Goal: Transaction & Acquisition: Purchase product/service

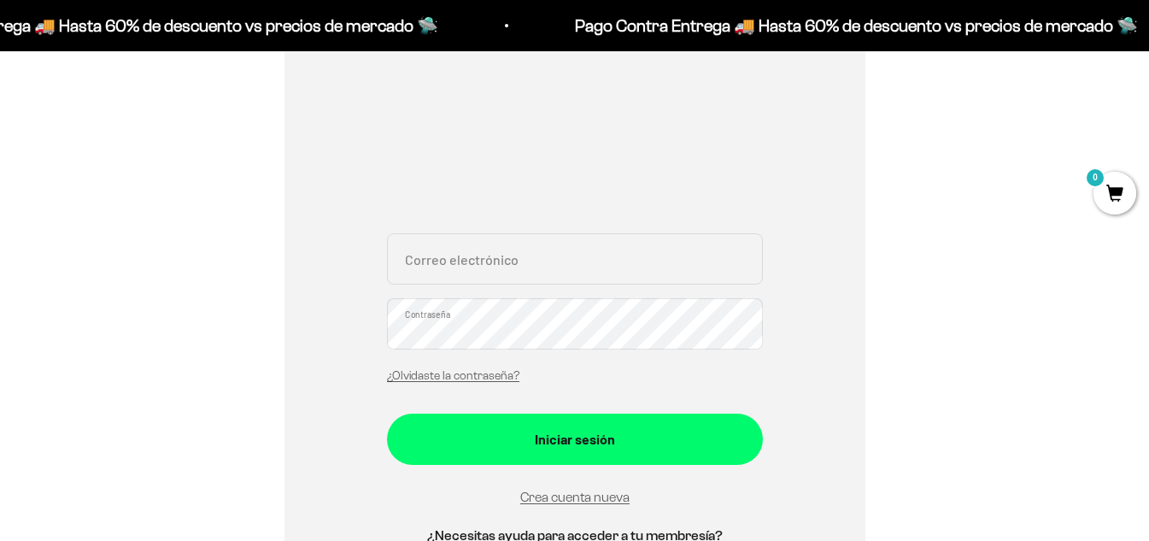
scroll to position [256, 0]
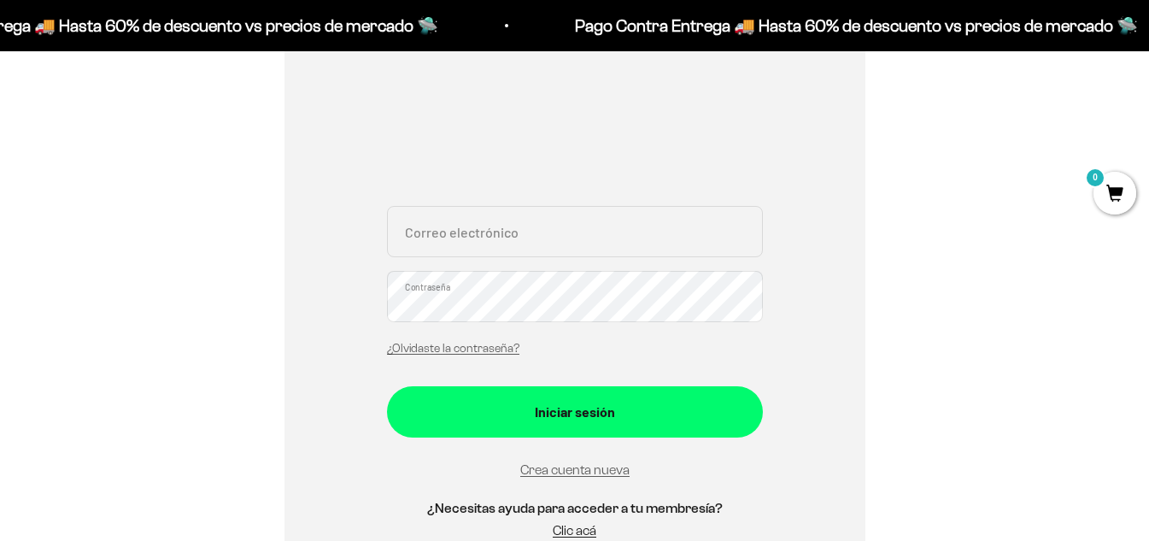
click at [509, 223] on input "Correo electrónico" at bounding box center [575, 231] width 376 height 51
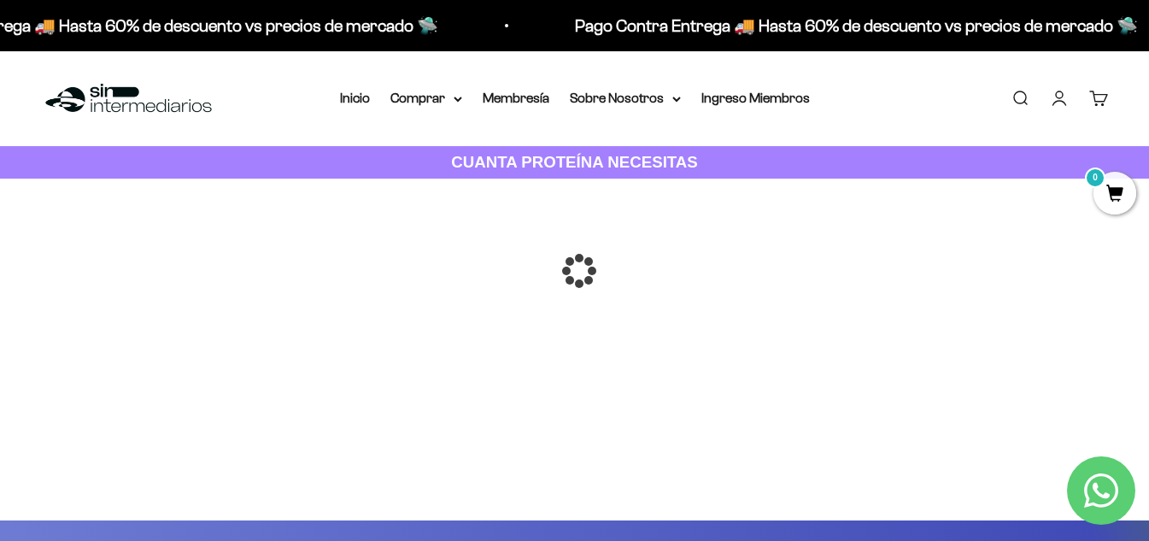
scroll to position [85, 0]
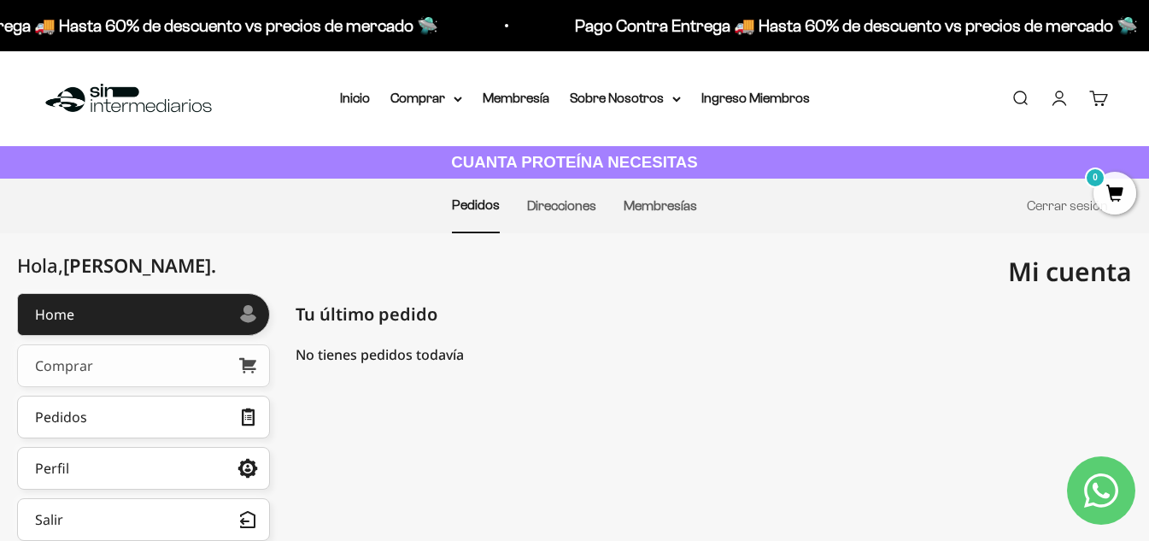
click at [148, 368] on link "Comprar" at bounding box center [143, 365] width 253 height 43
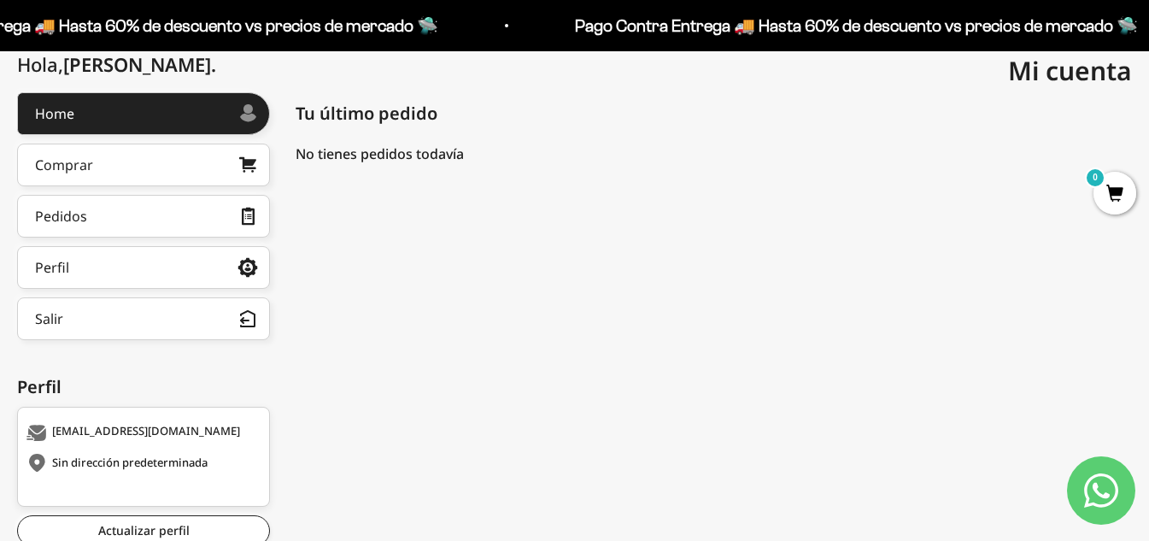
scroll to position [171, 0]
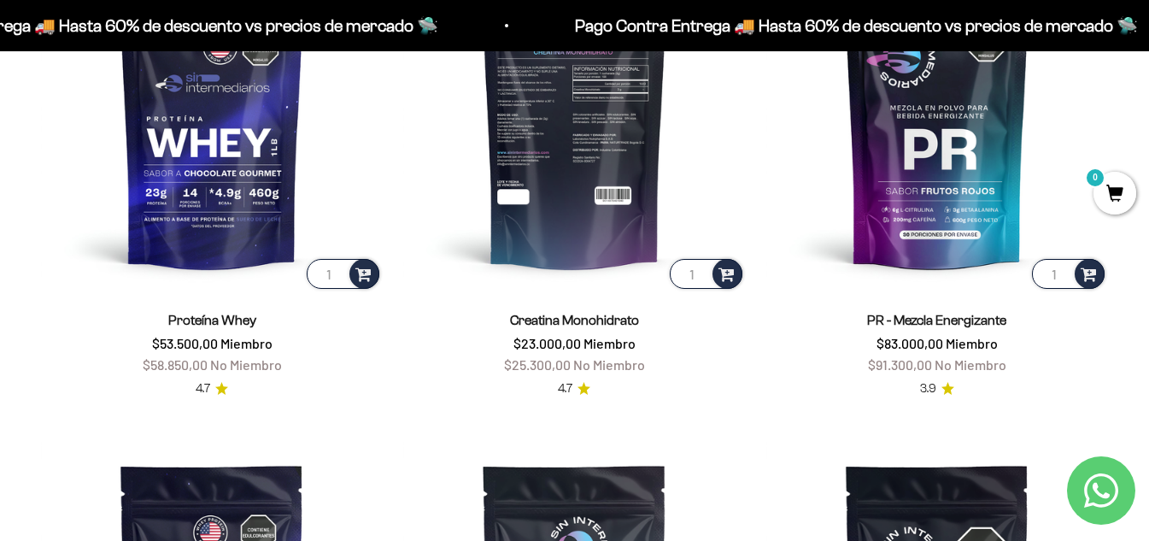
scroll to position [769, 0]
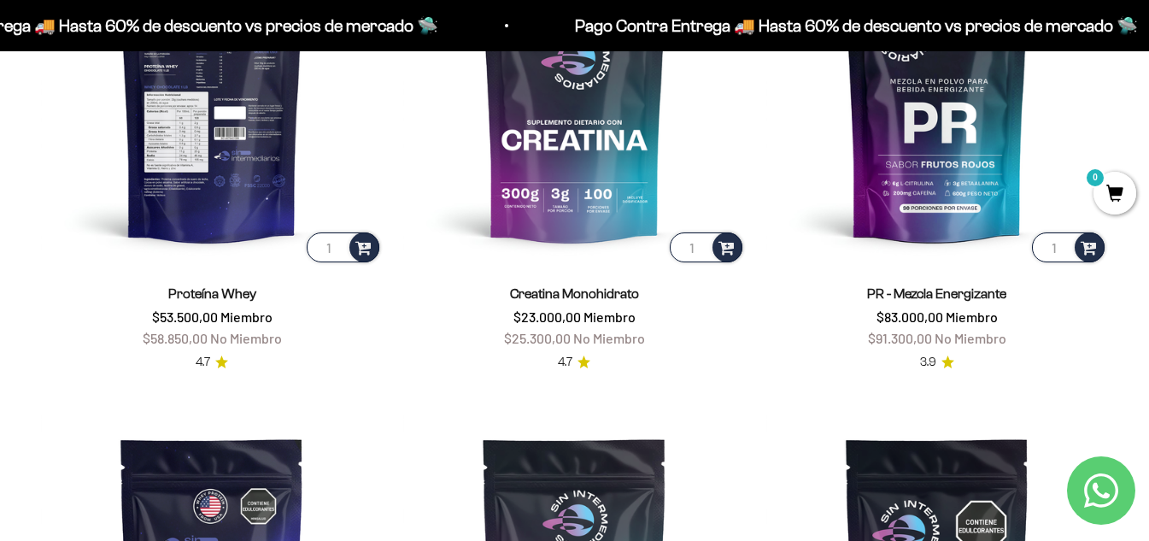
click at [210, 155] on img at bounding box center [212, 94] width 342 height 342
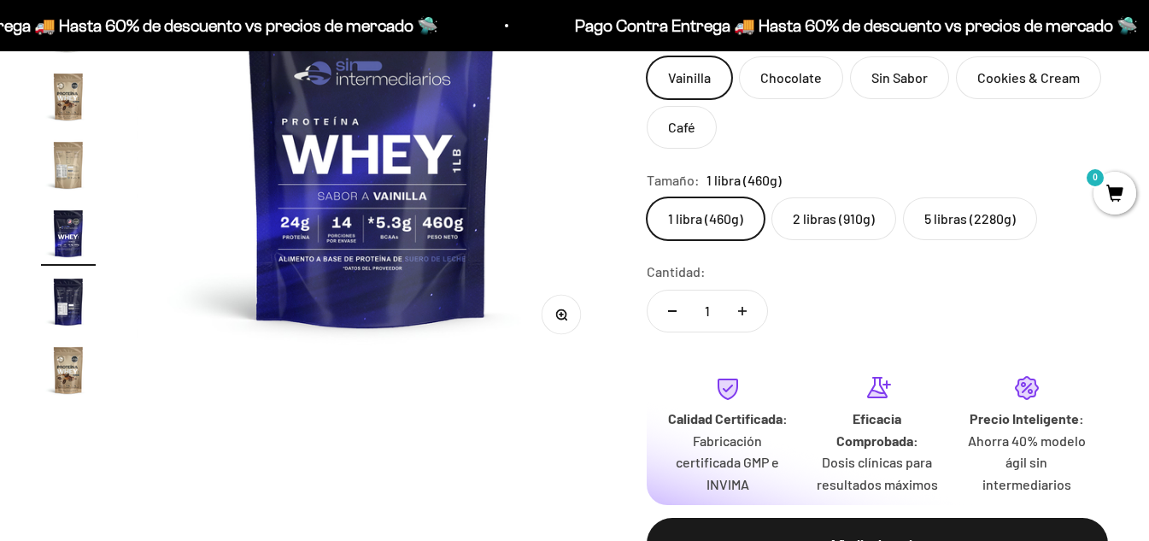
scroll to position [342, 0]
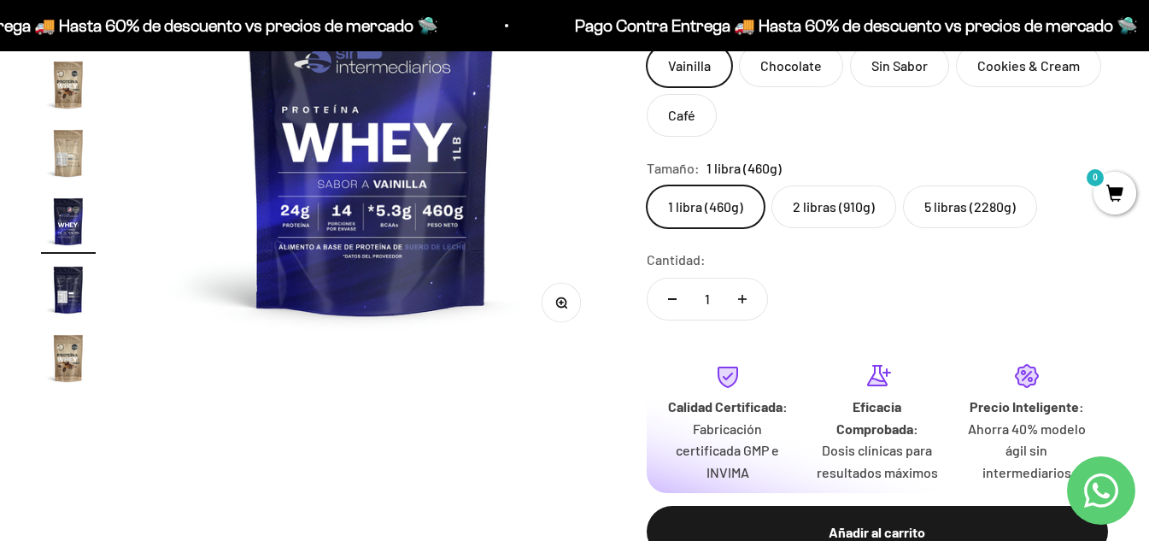
click at [750, 299] on button "Aumentar cantidad" at bounding box center [742, 298] width 50 height 41
click at [670, 304] on button "Reducir cantidad" at bounding box center [672, 298] width 50 height 41
type input "1"
click at [826, 202] on label "2 libras (910g)" at bounding box center [833, 206] width 125 height 43
click at [646, 185] on input "2 libras (910g)" at bounding box center [646, 184] width 1 height 1
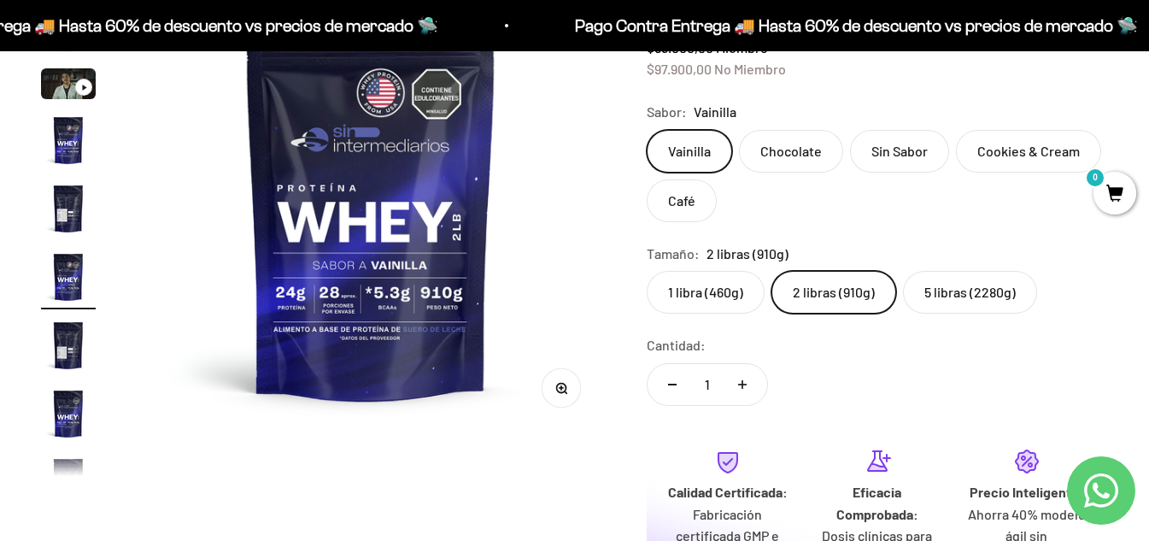
scroll to position [171, 0]
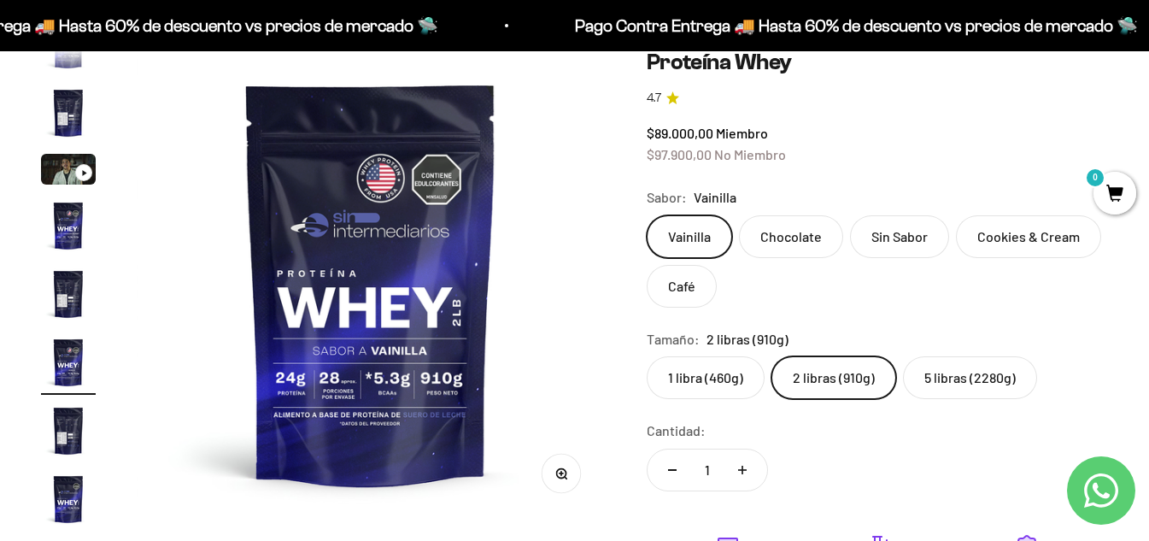
click at [807, 232] on label "Chocolate" at bounding box center [791, 236] width 104 height 43
click at [646, 215] on input "Chocolate" at bounding box center [646, 214] width 1 height 1
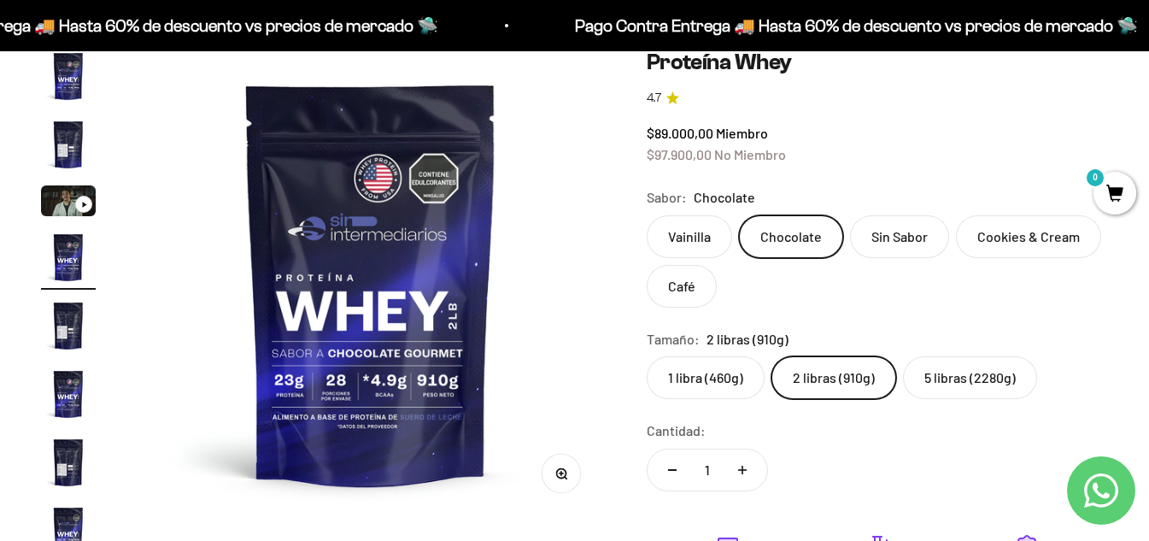
click at [897, 241] on label "Sin Sabor" at bounding box center [899, 236] width 99 height 43
click at [646, 215] on input "Sin Sabor" at bounding box center [646, 214] width 1 height 1
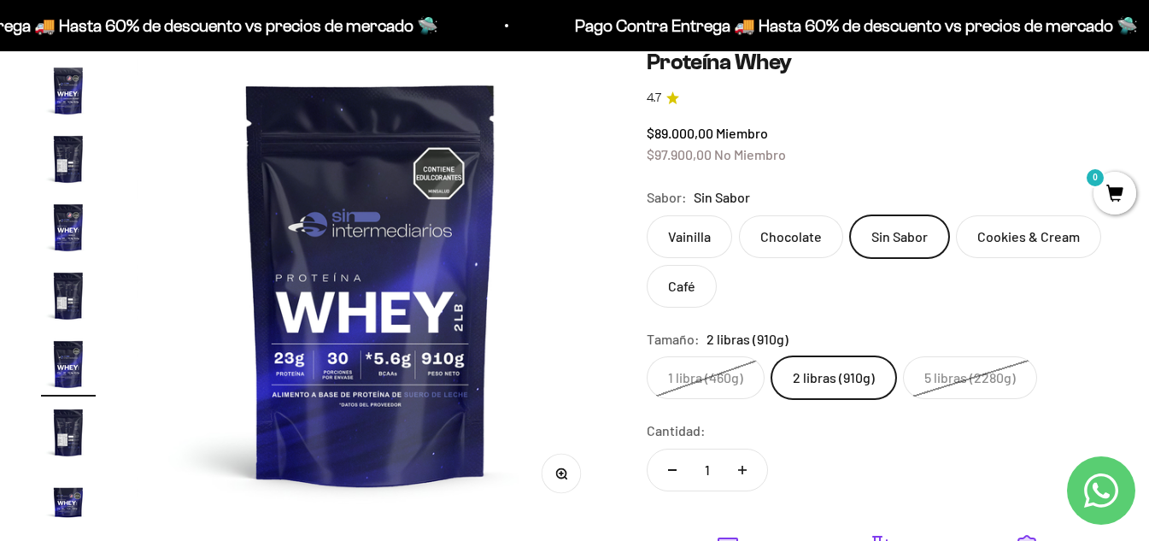
scroll to position [168, 0]
click at [993, 241] on label "Cookies & Cream" at bounding box center [1028, 236] width 145 height 43
click at [646, 215] on input "Cookies & Cream" at bounding box center [646, 214] width 1 height 1
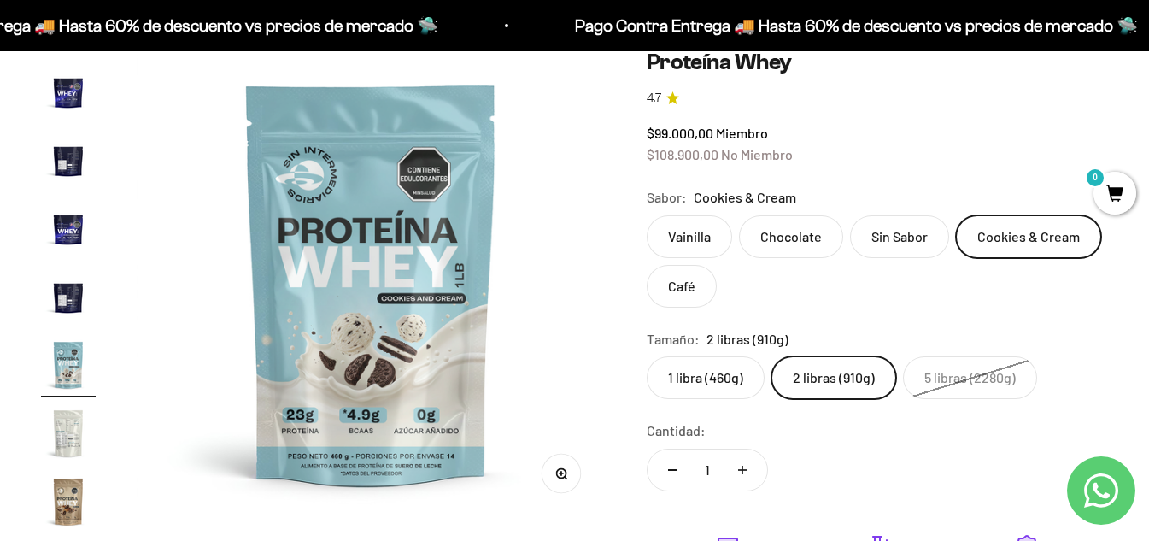
scroll to position [578, 0]
click at [699, 288] on label "Café" at bounding box center [681, 286] width 70 height 43
click at [646, 215] on input "Café" at bounding box center [646, 214] width 1 height 1
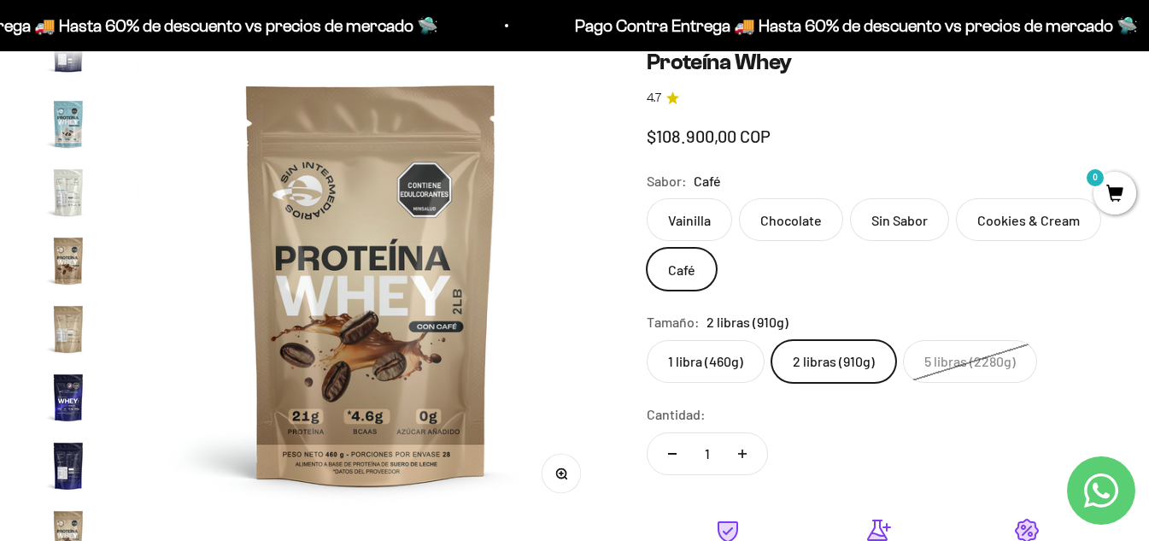
scroll to position [822, 0]
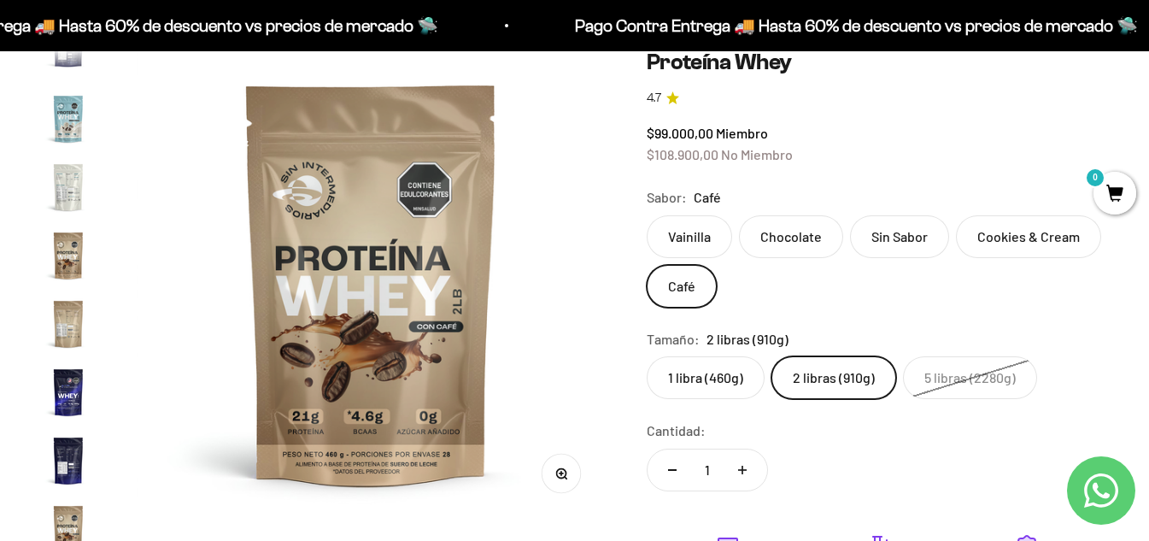
click at [691, 242] on label "Vainilla" at bounding box center [688, 236] width 85 height 43
click at [646, 215] on input "Vainilla" at bounding box center [646, 214] width 1 height 1
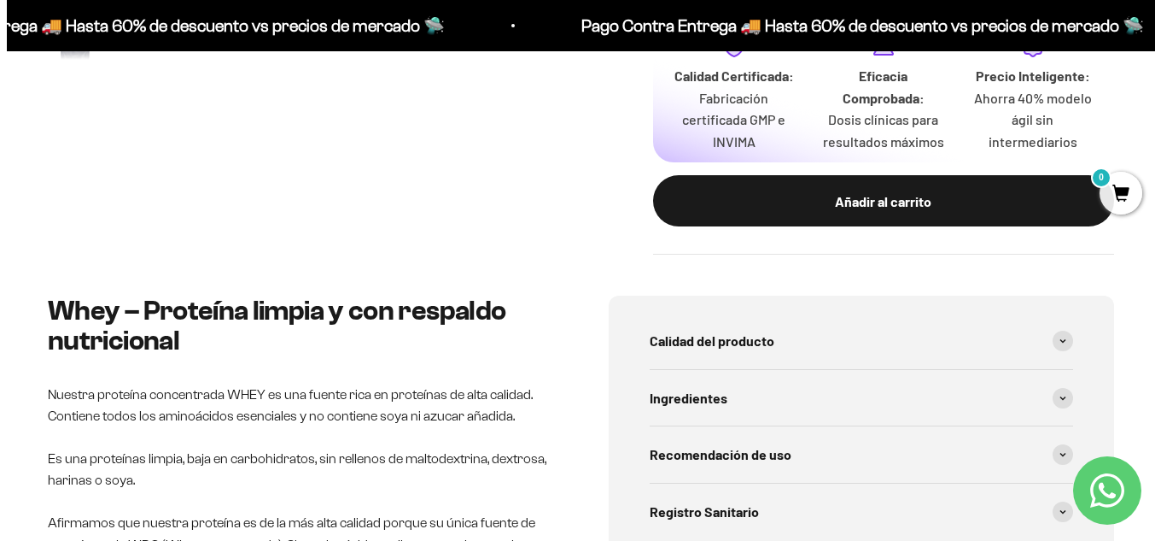
scroll to position [683, 0]
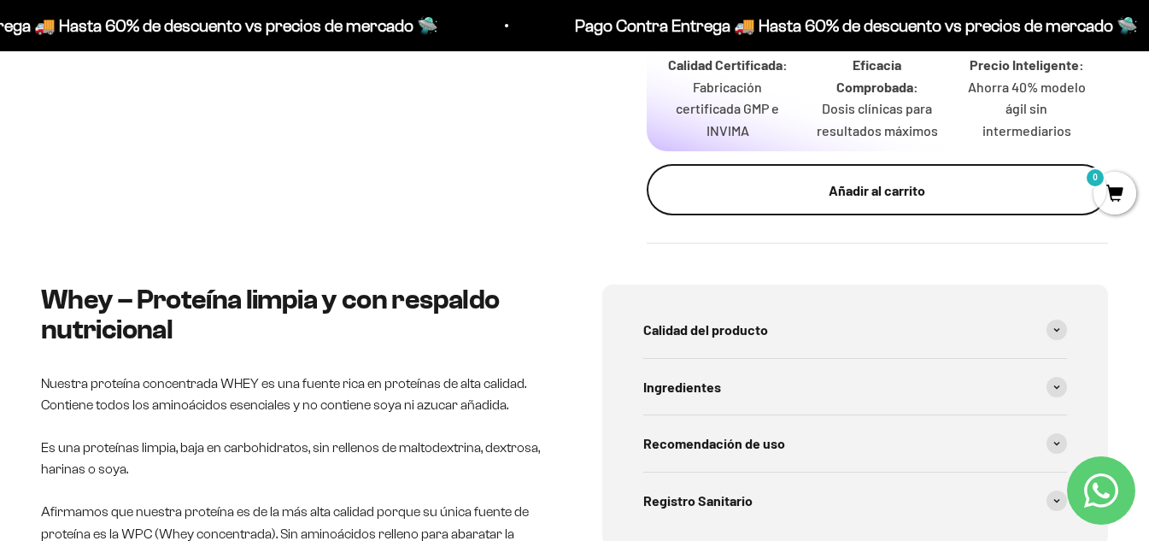
click at [816, 190] on div "Añadir al carrito" at bounding box center [877, 190] width 393 height 22
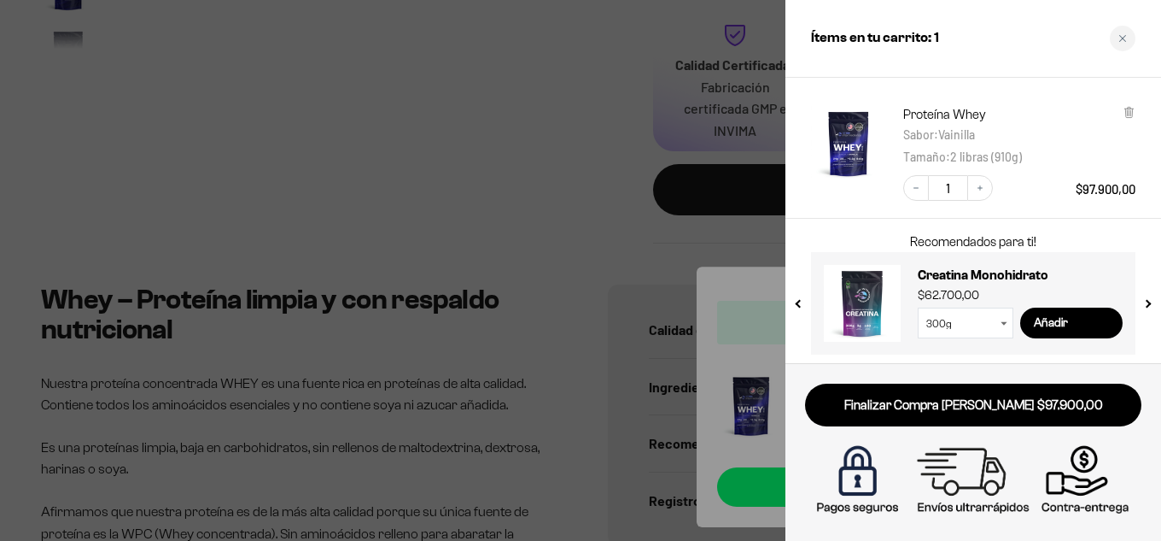
scroll to position [89, 0]
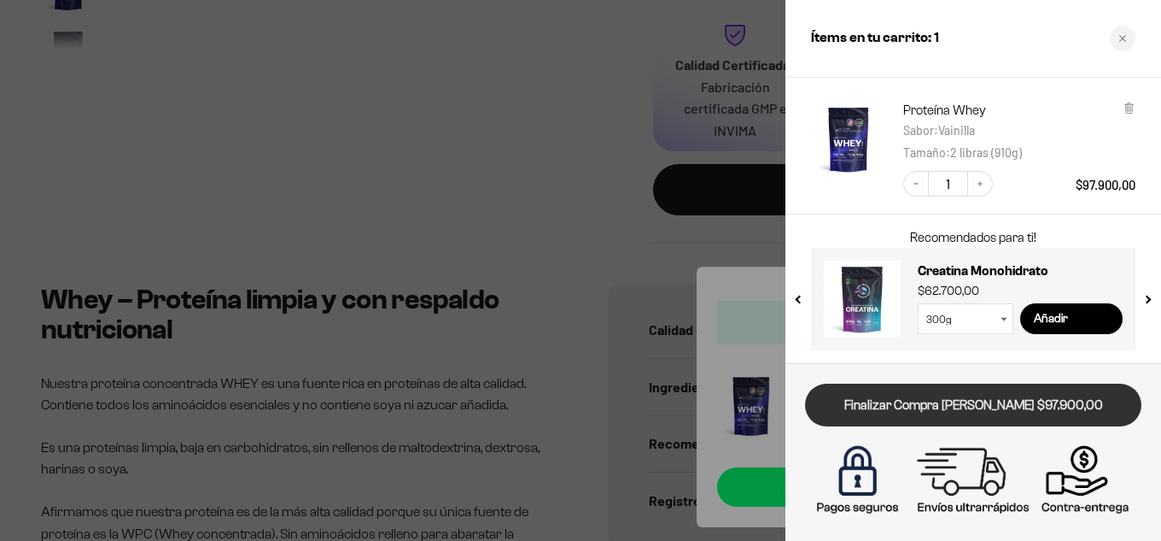
click at [990, 405] on link "Finalizar Compra Segura $97.900,00" at bounding box center [973, 405] width 336 height 44
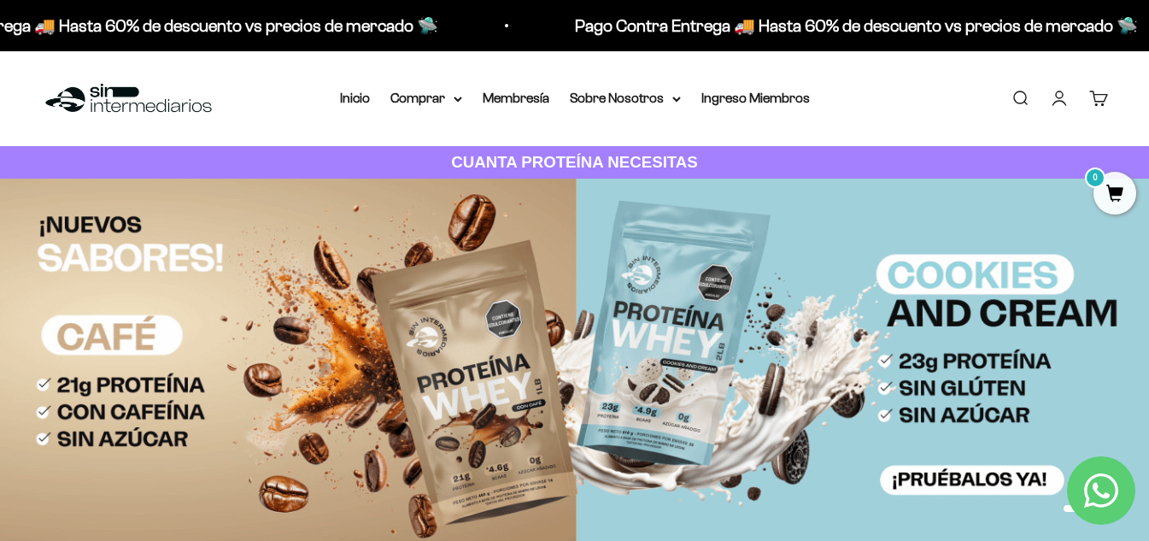
click at [1060, 99] on link "Cuenta" at bounding box center [1059, 98] width 19 height 19
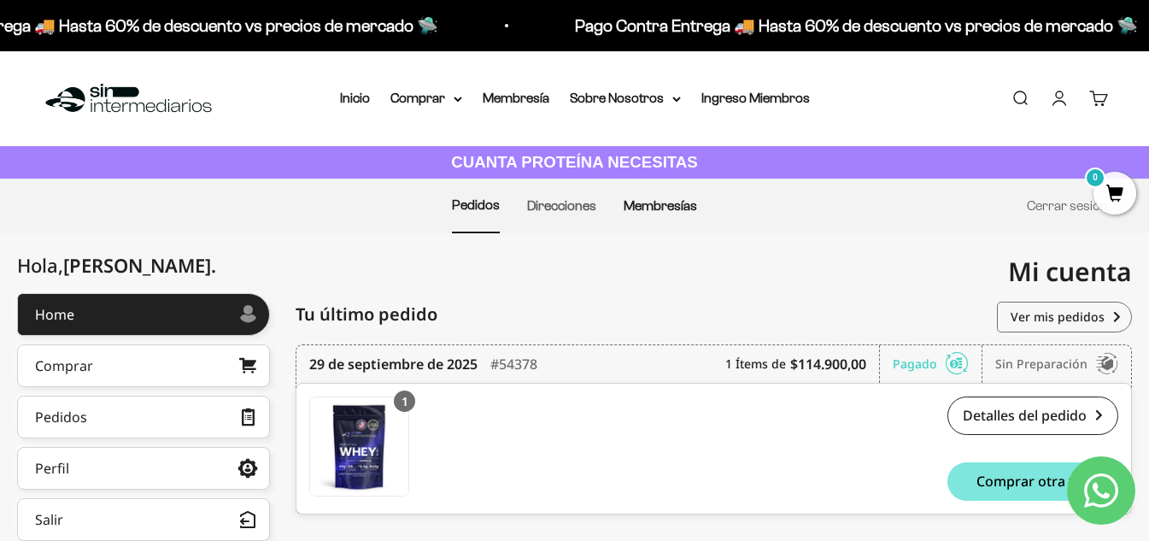
click at [671, 204] on link "Membresías" at bounding box center [659, 205] width 73 height 15
click at [650, 210] on link "Membresías" at bounding box center [659, 205] width 73 height 15
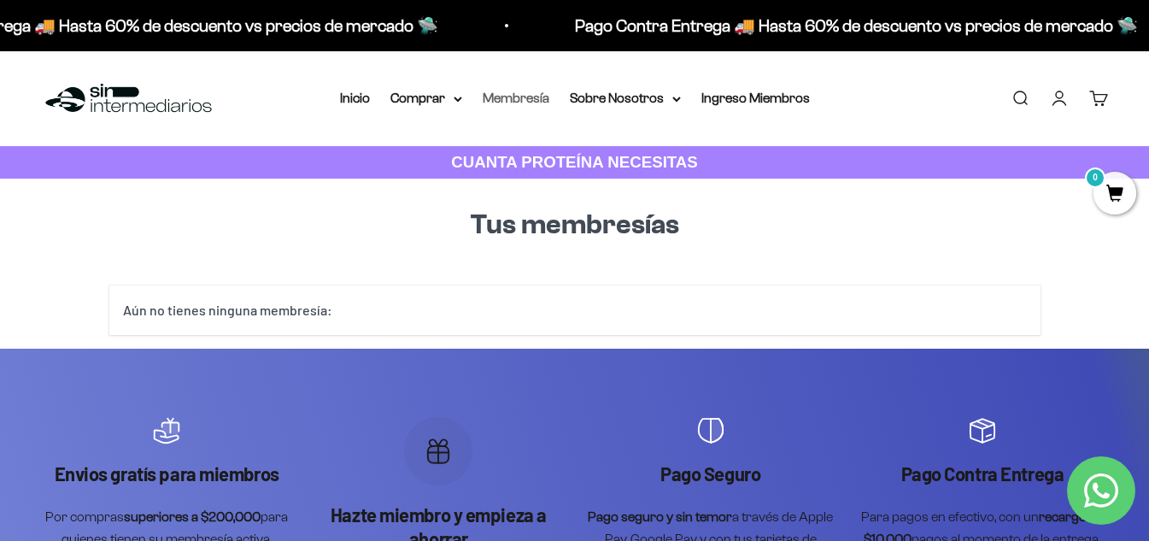
click at [531, 97] on link "Membresía" at bounding box center [516, 98] width 67 height 15
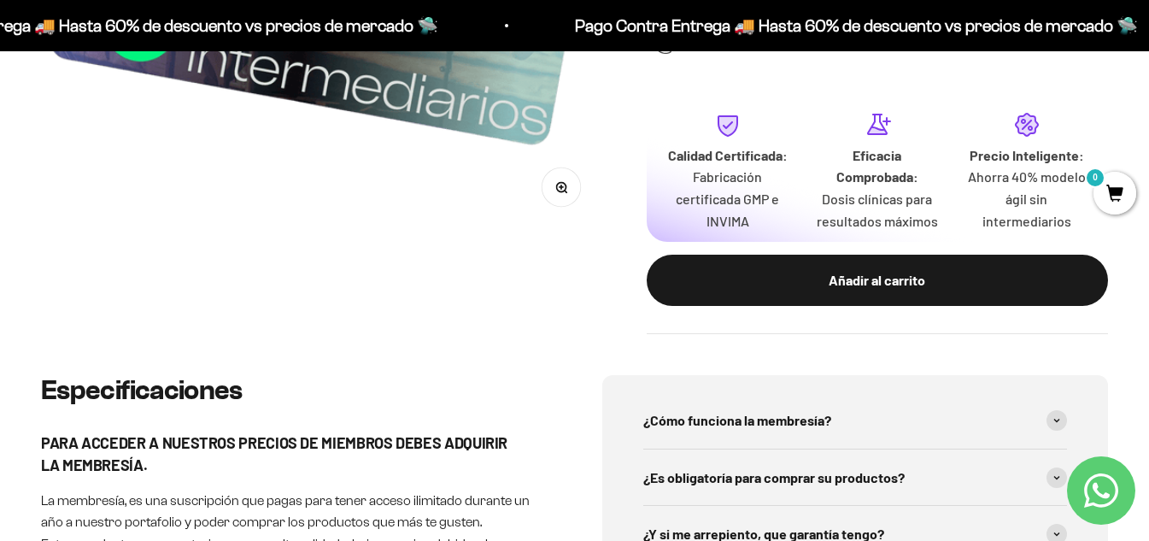
scroll to position [598, 0]
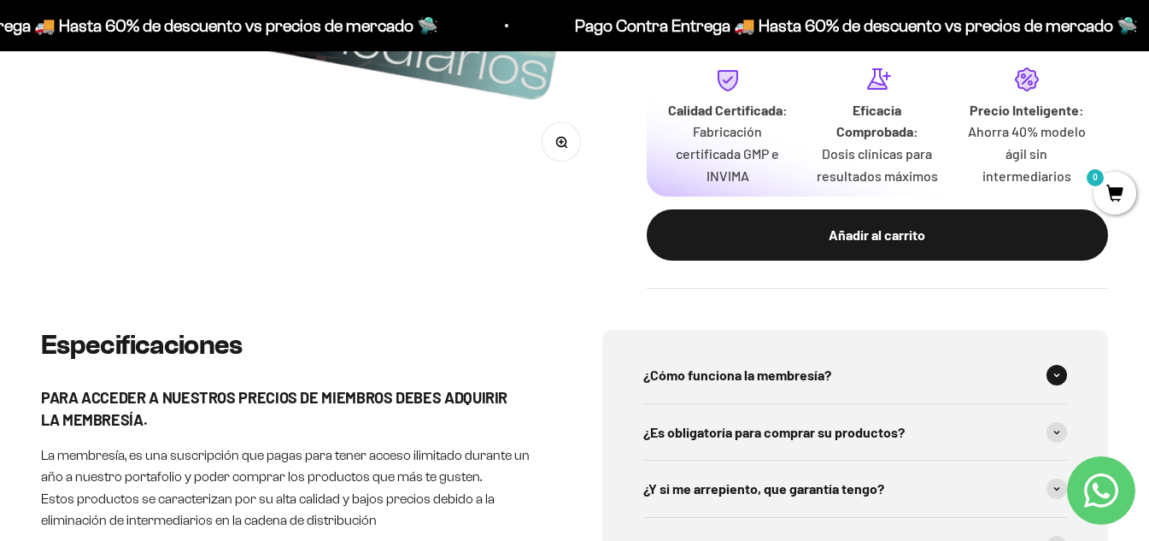
click at [900, 362] on div "¿Cómo funciona la membresía?" at bounding box center [855, 375] width 424 height 56
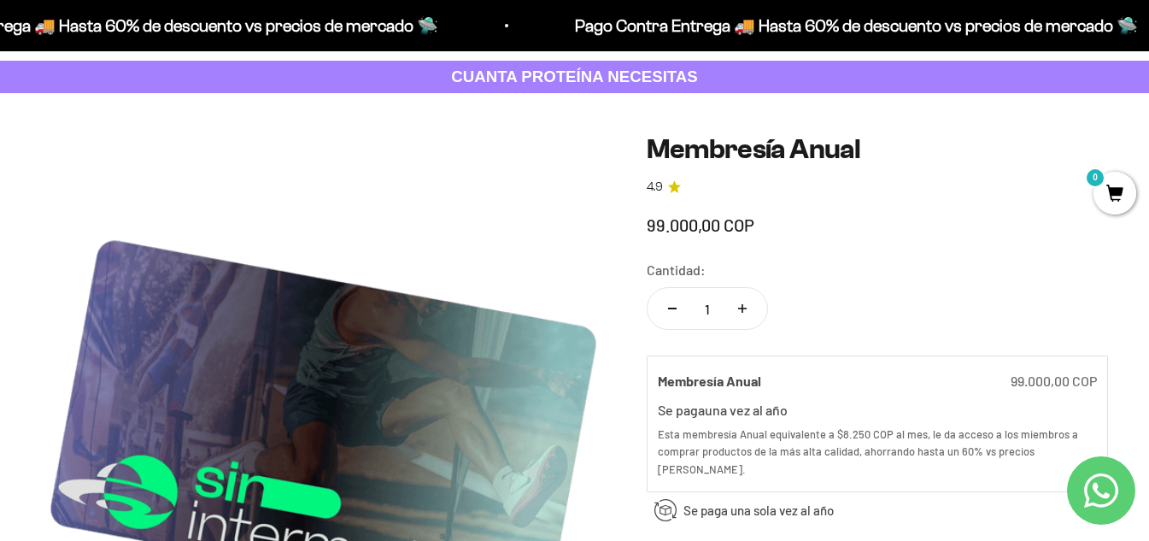
scroll to position [0, 0]
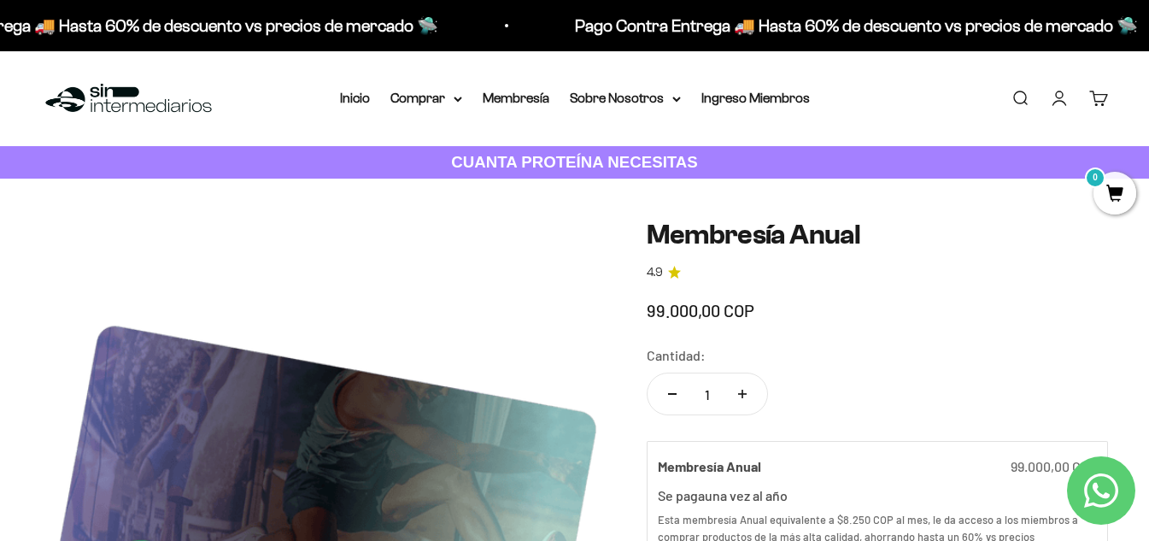
click at [1068, 103] on link "Cuenta" at bounding box center [1059, 98] width 19 height 19
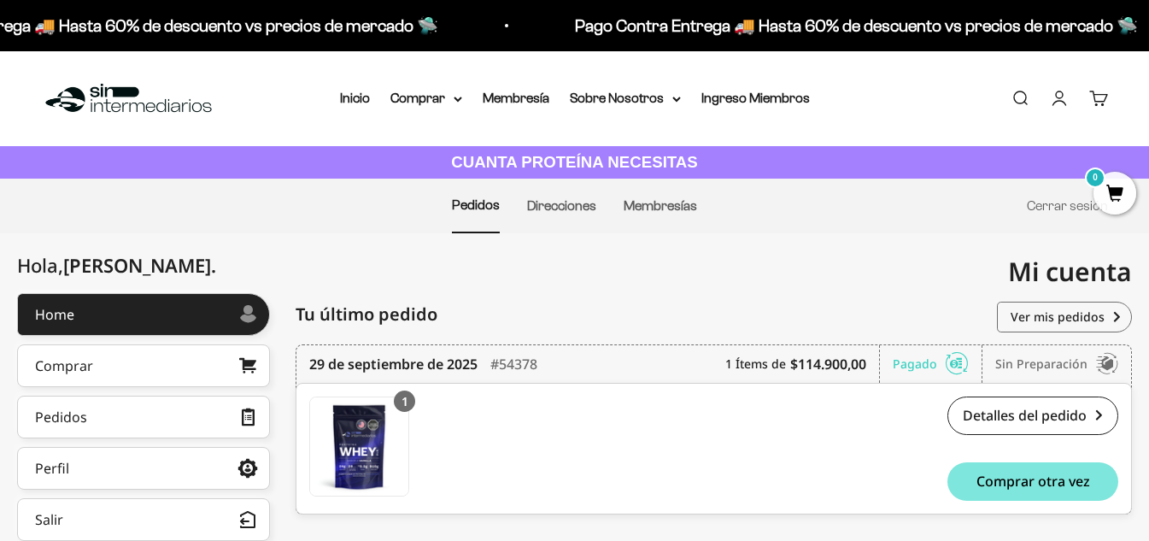
click at [1058, 104] on link "Cuenta" at bounding box center [1059, 98] width 19 height 19
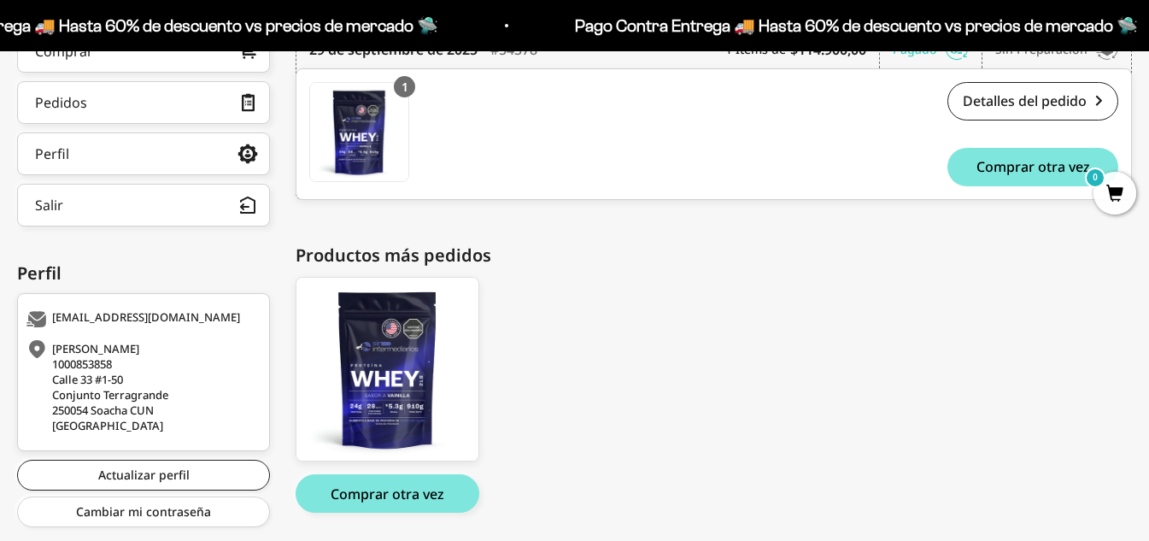
scroll to position [342, 0]
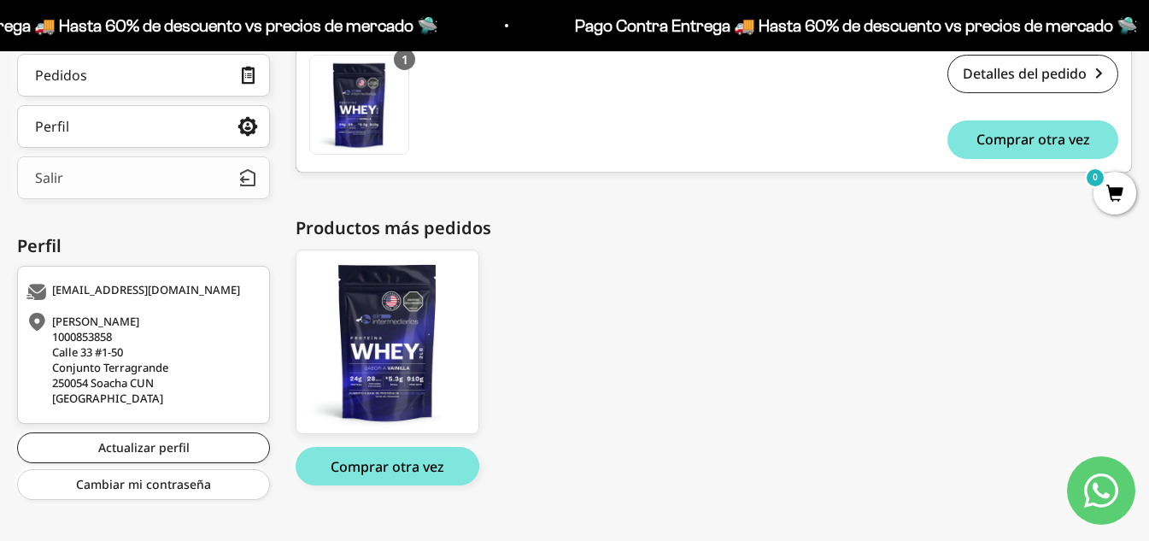
click at [219, 181] on button "Salir" at bounding box center [143, 177] width 253 height 43
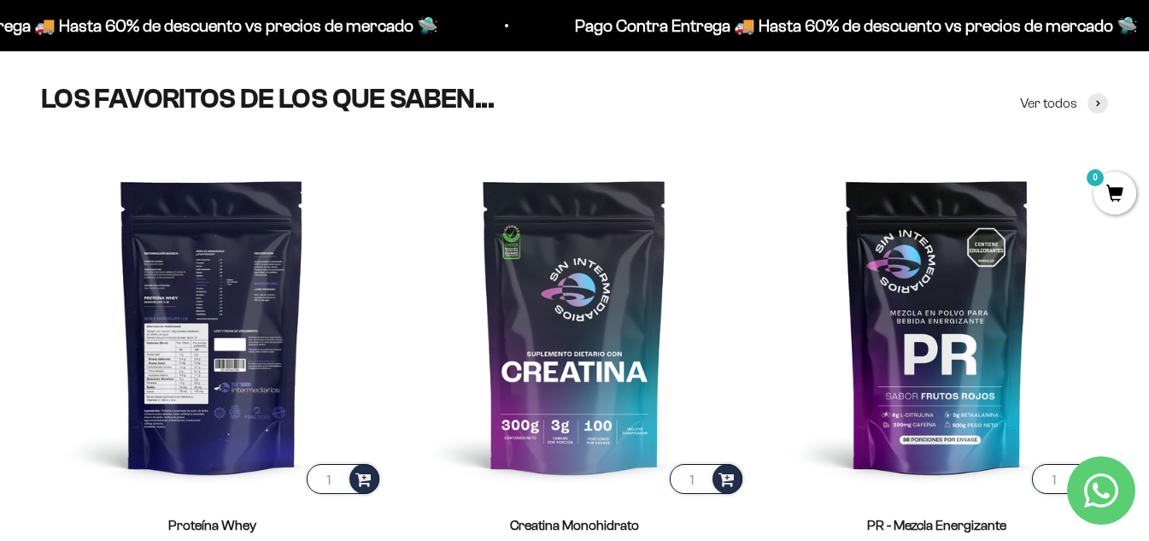
scroll to position [512, 0]
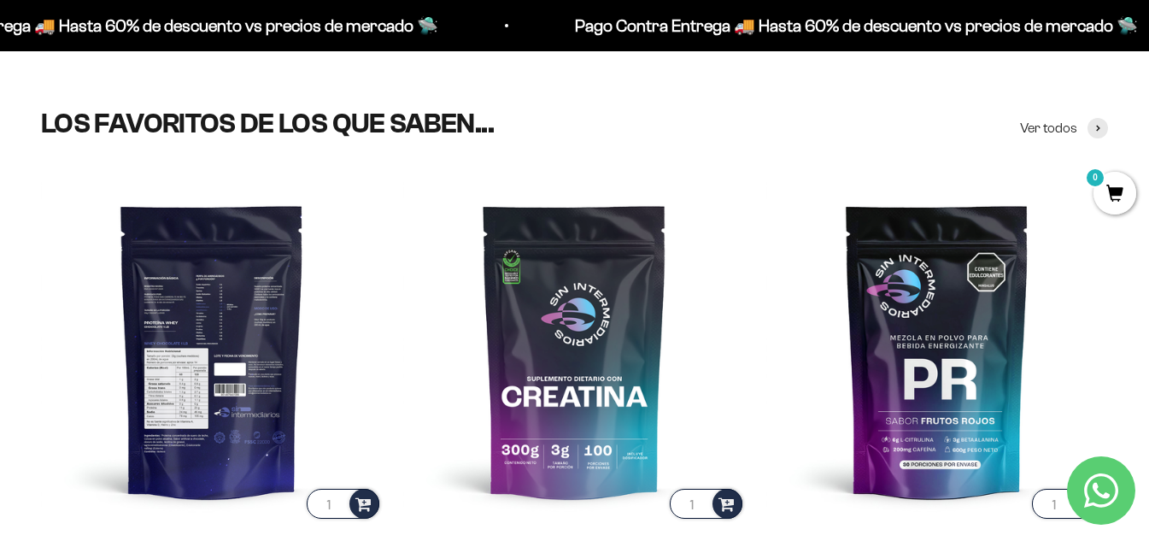
click at [239, 295] on img at bounding box center [212, 350] width 342 height 342
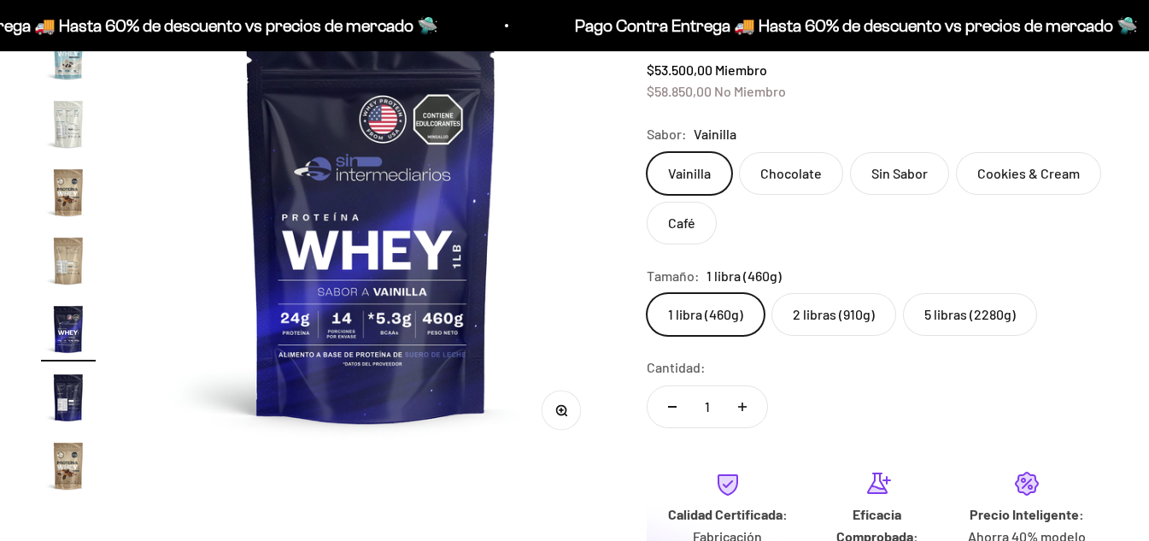
scroll to position [256, 0]
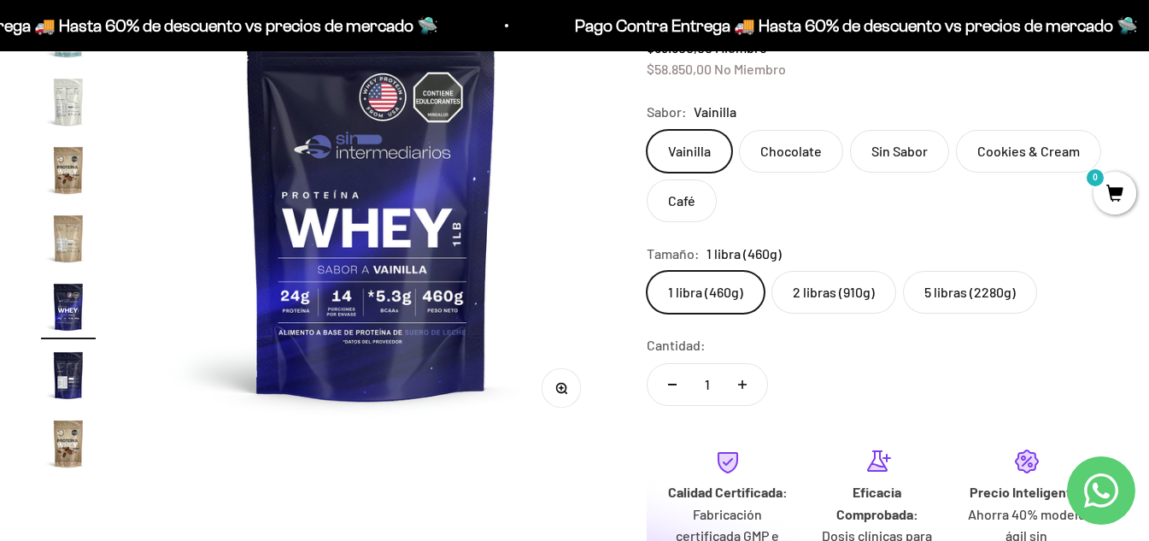
click at [979, 290] on label "5 libras (2280g)" at bounding box center [970, 292] width 134 height 43
click at [646, 271] on input "5 libras (2280g)" at bounding box center [646, 270] width 1 height 1
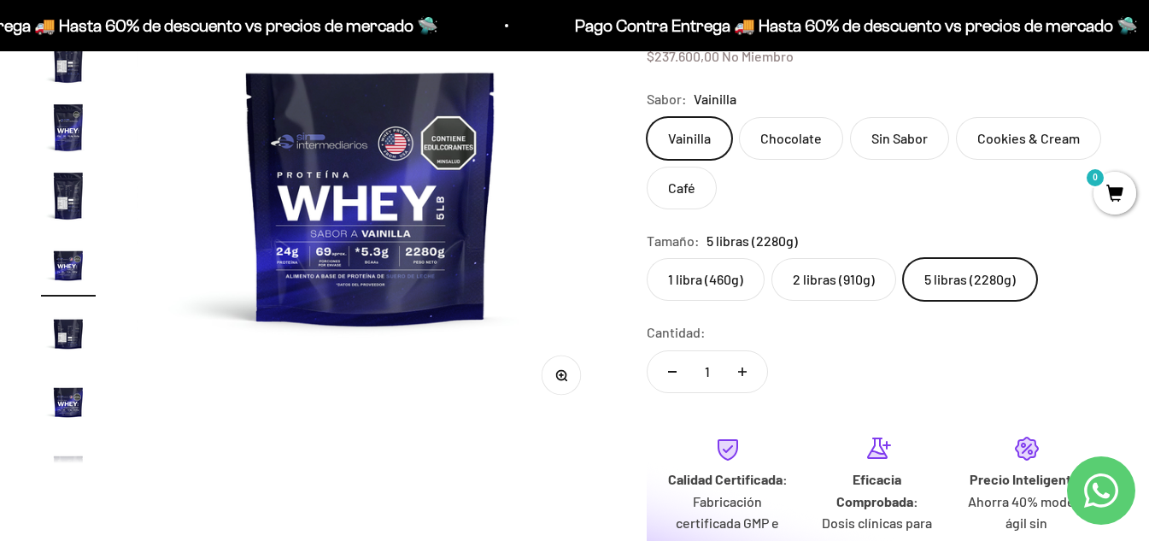
scroll to position [171, 0]
